Goal: Task Accomplishment & Management: Manage account settings

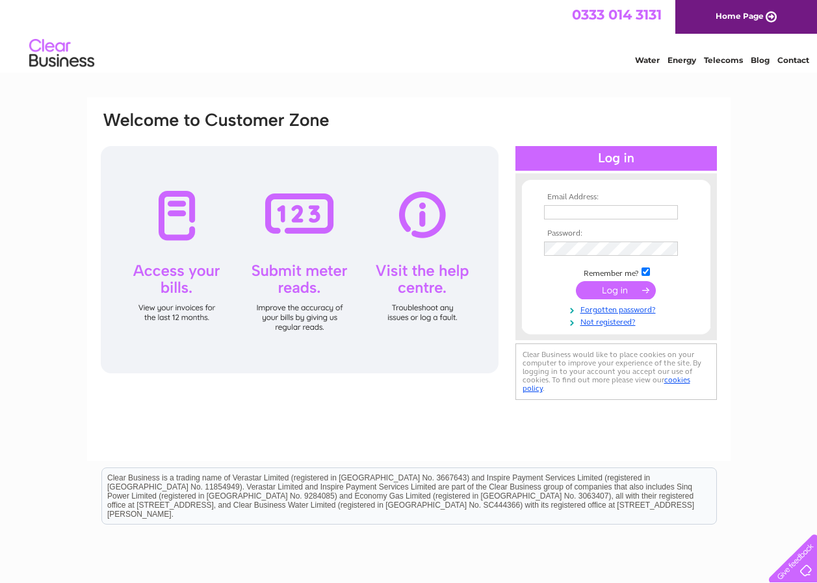
type input "theoldmanseofblair@gmail.com"
click at [629, 292] on input "submit" at bounding box center [616, 290] width 80 height 18
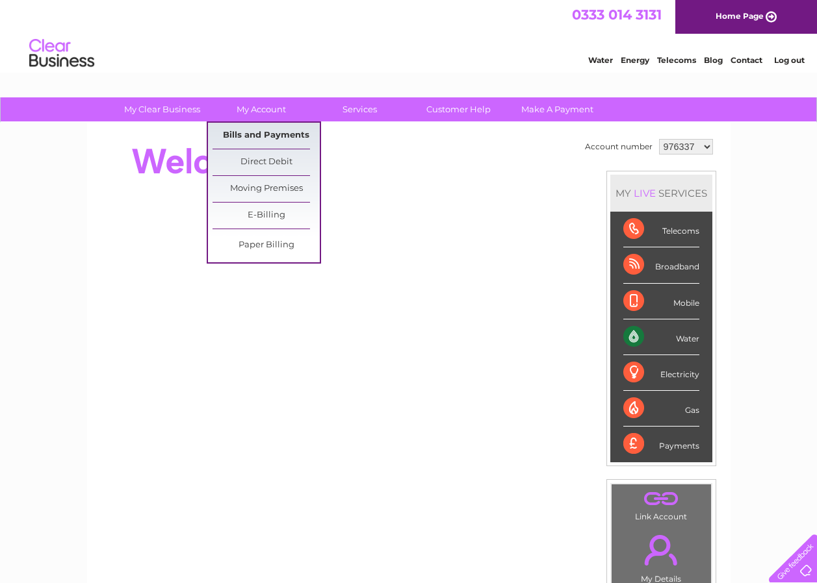
click at [253, 140] on link "Bills and Payments" at bounding box center [265, 136] width 107 height 26
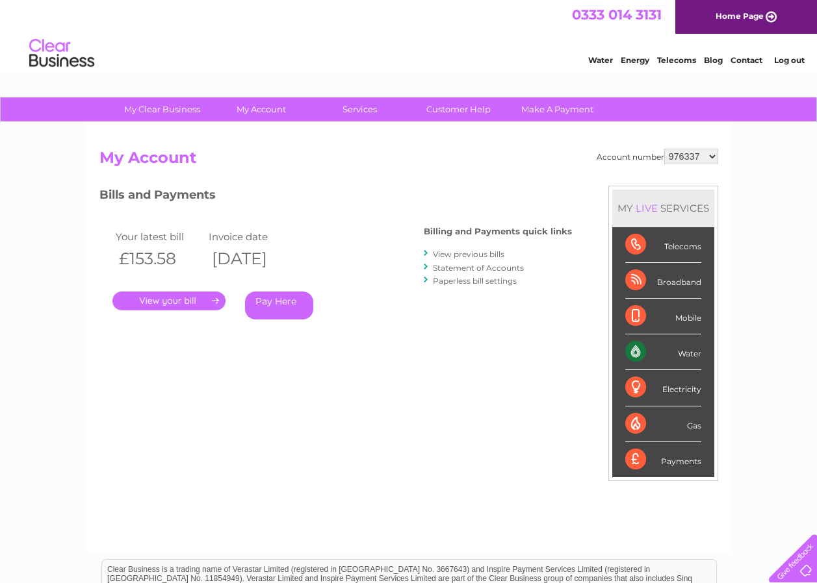
click at [159, 305] on link "." at bounding box center [168, 301] width 113 height 19
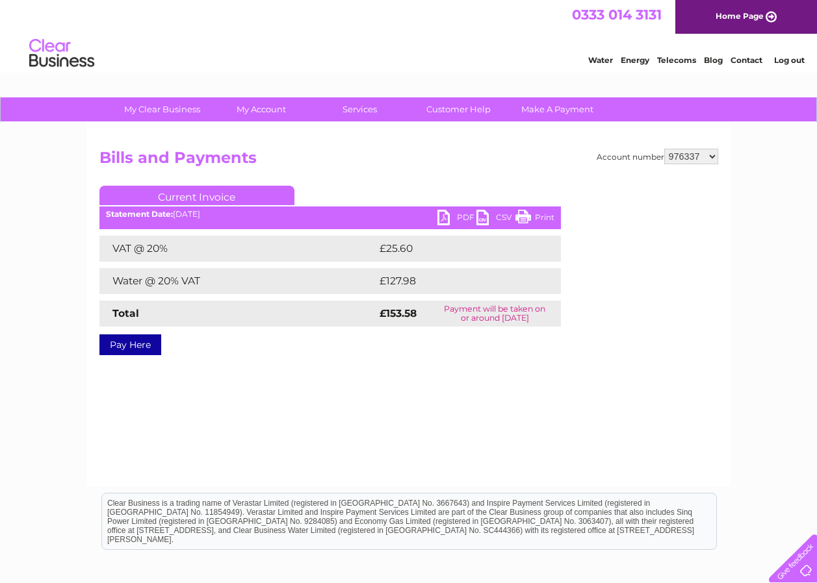
click at [446, 214] on link "PDF" at bounding box center [456, 219] width 39 height 19
